Goal: Find specific page/section

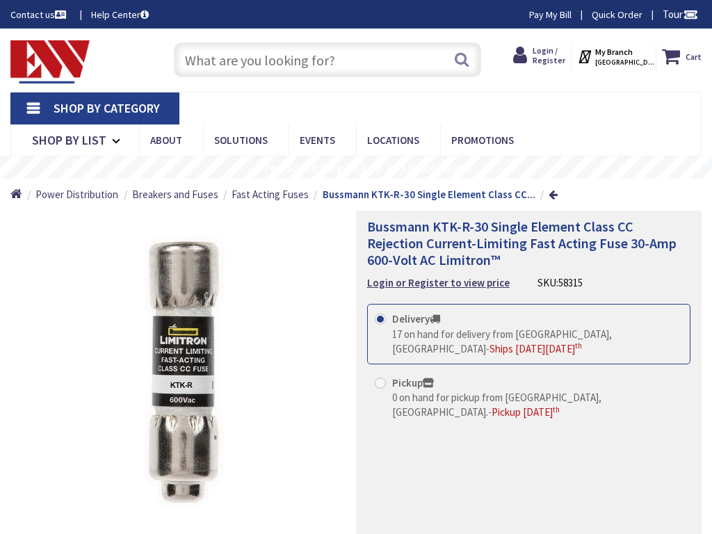
type input "Branch Dr, Austell, GA 30168, USA"
